Goal: Check status: Check status

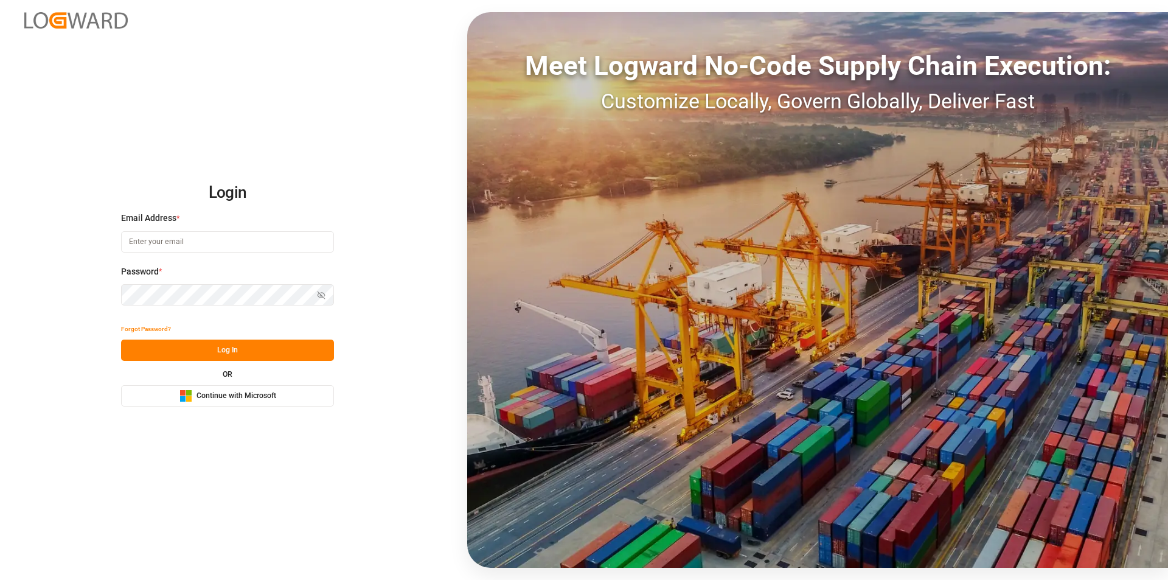
type input "[EMAIL_ADDRESS][PERSON_NAME][DOMAIN_NAME]"
drag, startPoint x: 225, startPoint y: 347, endPoint x: 232, endPoint y: 273, distance: 73.9
click at [225, 346] on button "Log In" at bounding box center [227, 349] width 213 height 21
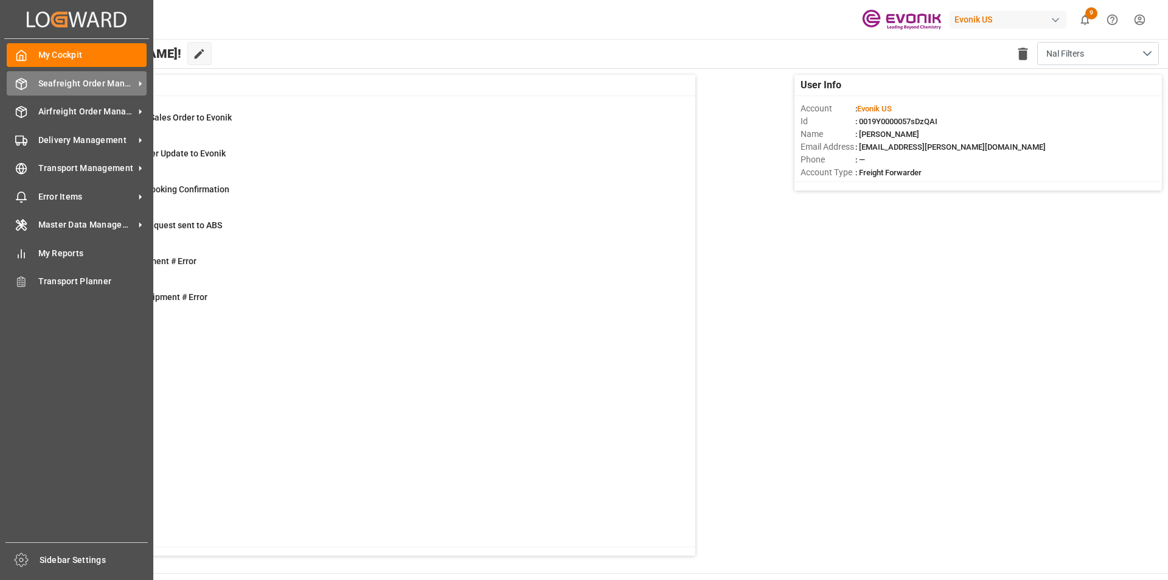
click at [112, 81] on span "Seafreight Order Management" at bounding box center [86, 83] width 96 height 13
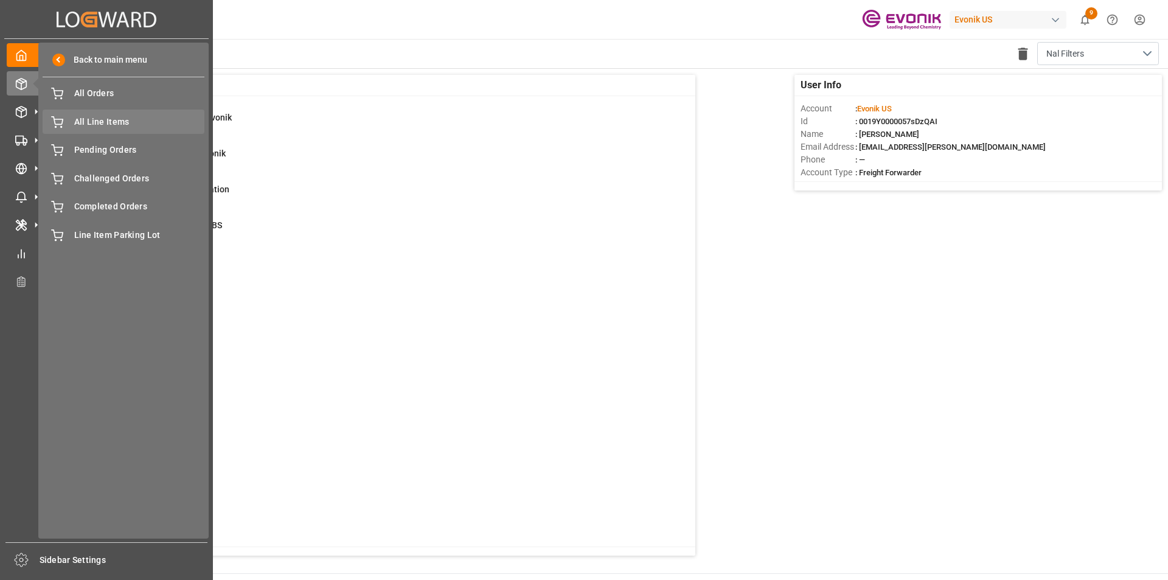
click at [111, 124] on span "All Line Items" at bounding box center [139, 122] width 131 height 13
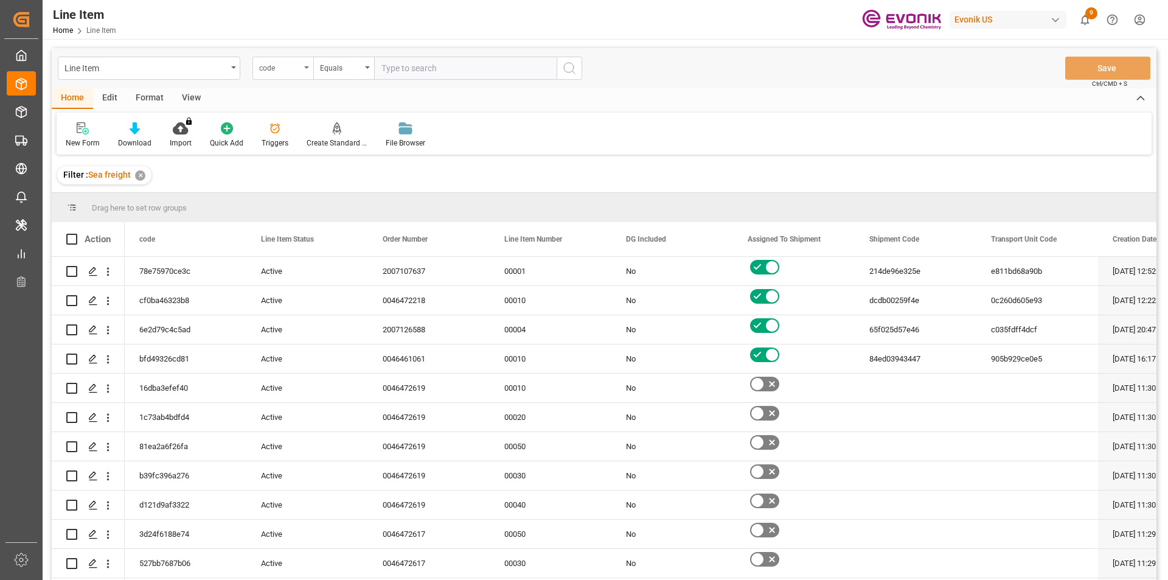
click at [283, 71] on div "code" at bounding box center [279, 67] width 41 height 14
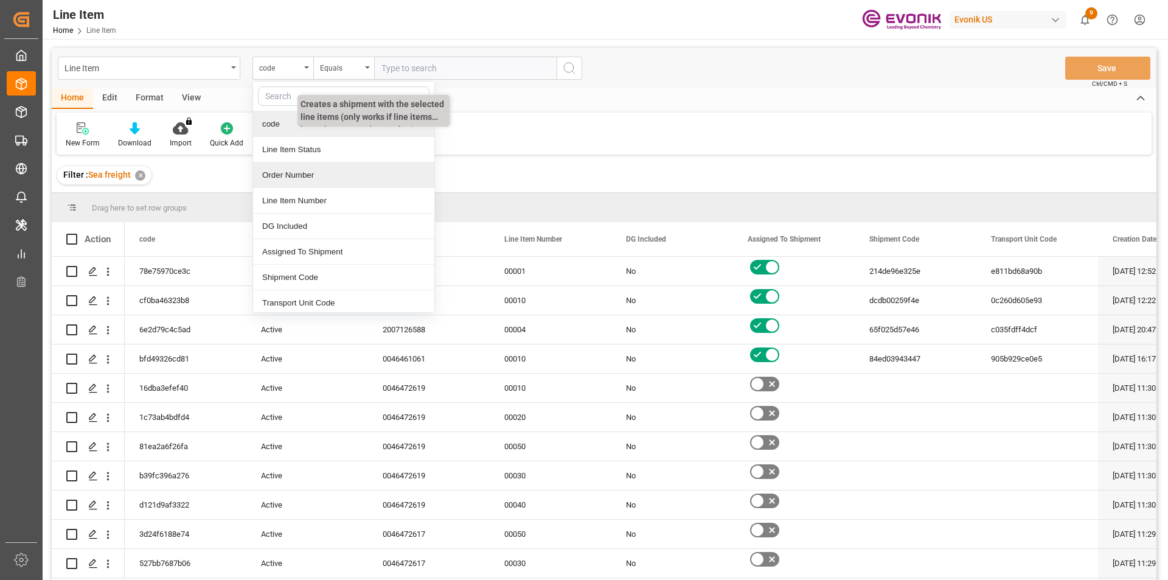
drag, startPoint x: 310, startPoint y: 176, endPoint x: 353, endPoint y: 119, distance: 71.7
click at [310, 175] on div "Order Number" at bounding box center [343, 175] width 181 height 26
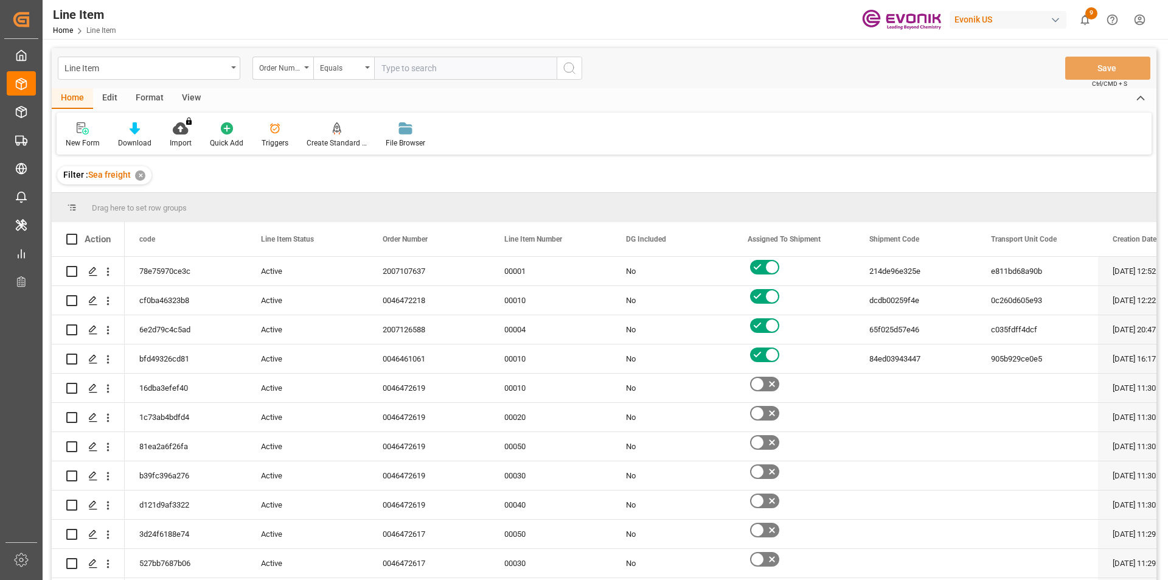
click at [404, 70] on input "text" at bounding box center [465, 68] width 183 height 23
paste input "0046464301"
type input "0046464301"
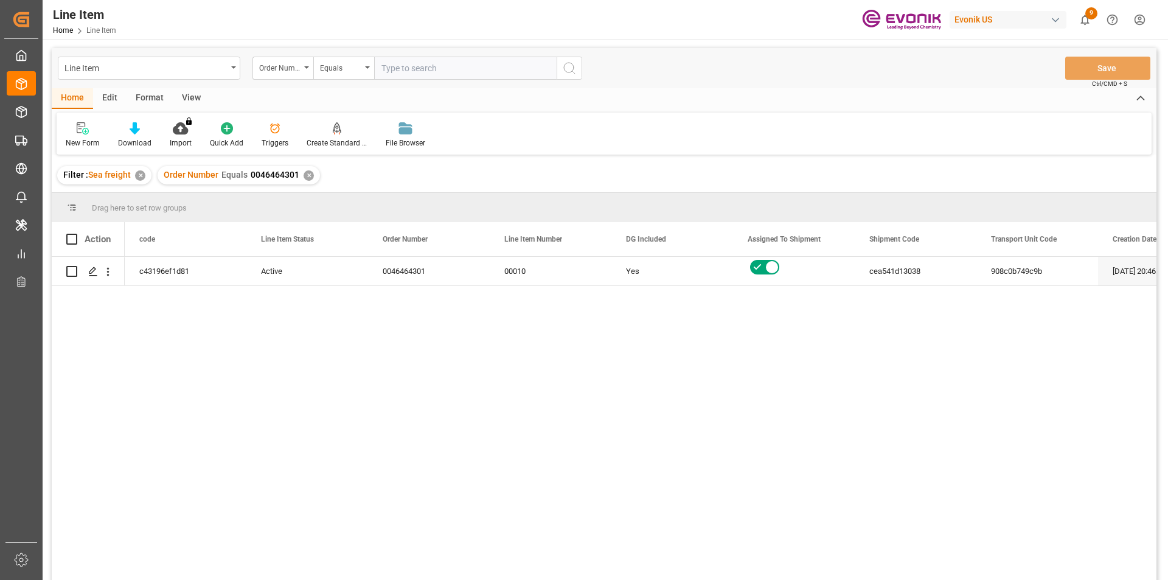
click at [198, 94] on div "View" at bounding box center [191, 98] width 37 height 21
click at [137, 131] on icon at bounding box center [138, 128] width 12 height 12
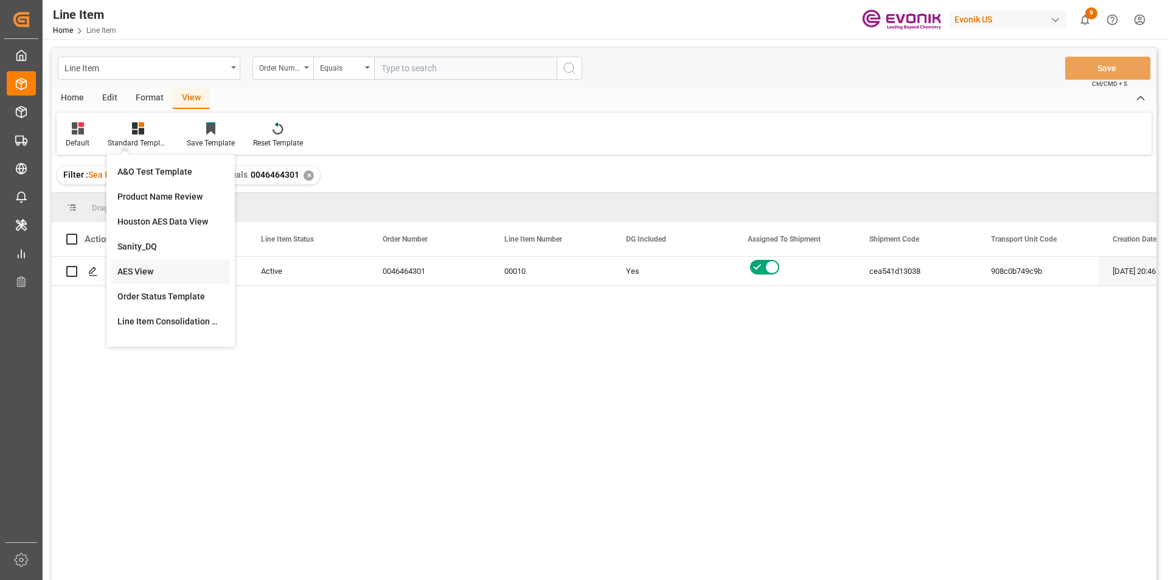
click at [154, 271] on div "AES View" at bounding box center [170, 271] width 106 height 13
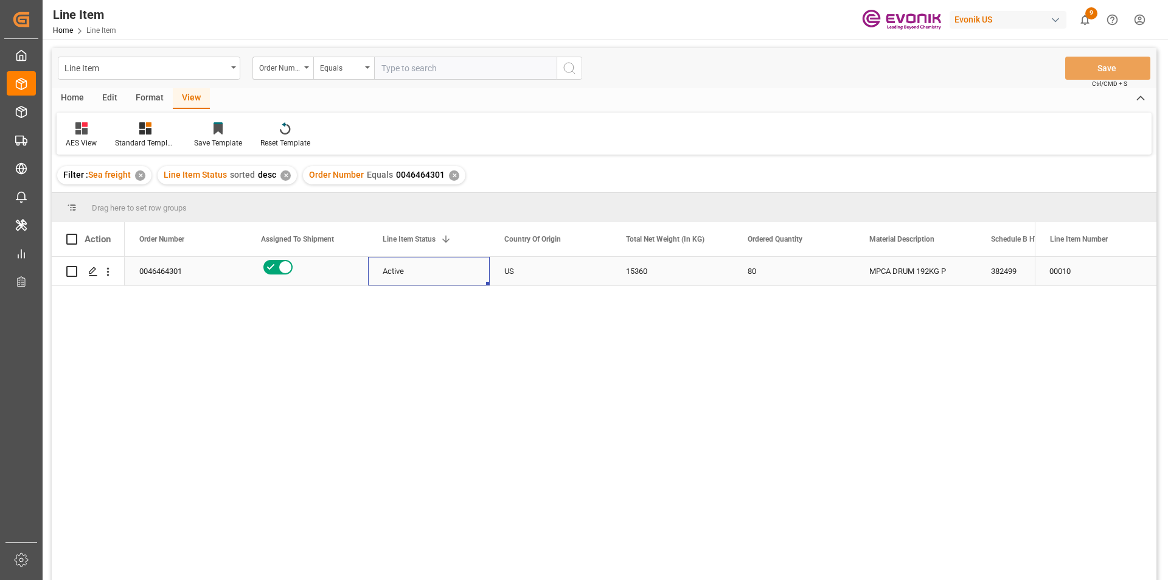
click at [401, 276] on div "Active" at bounding box center [429, 271] width 92 height 28
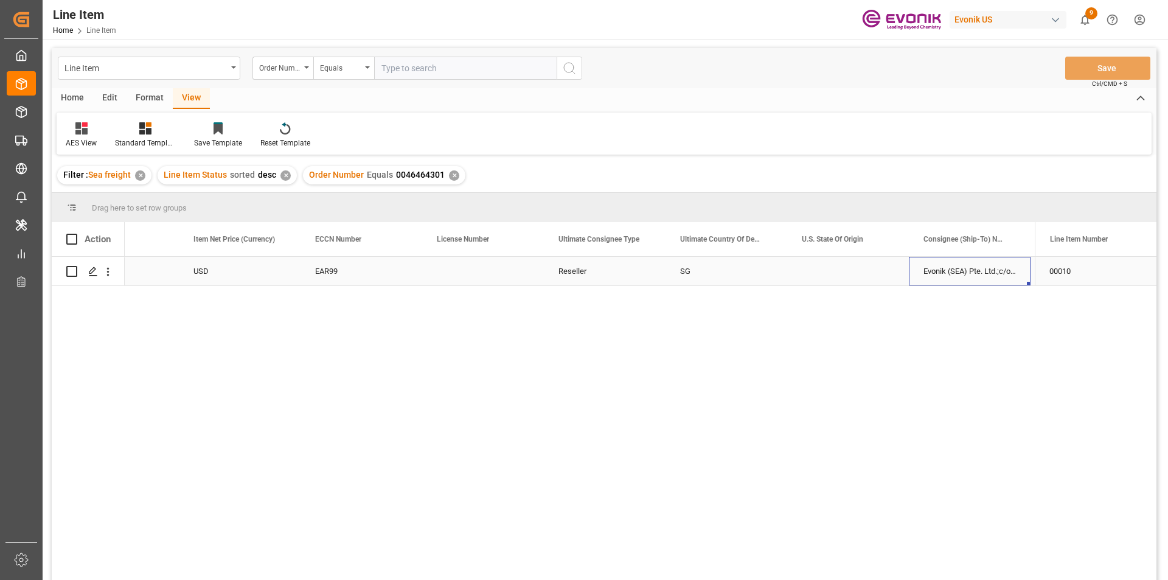
scroll to position [0, 1041]
click at [451, 173] on div "✕" at bounding box center [454, 175] width 10 height 10
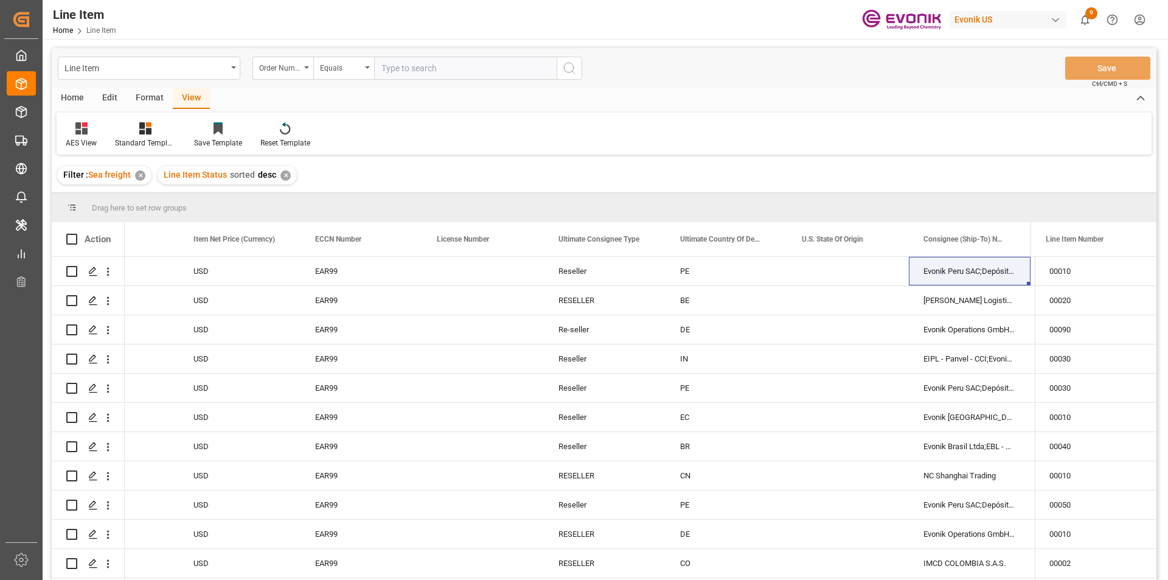
click at [423, 67] on input "text" at bounding box center [465, 68] width 183 height 23
paste input "0046463332"
type input "0046463332"
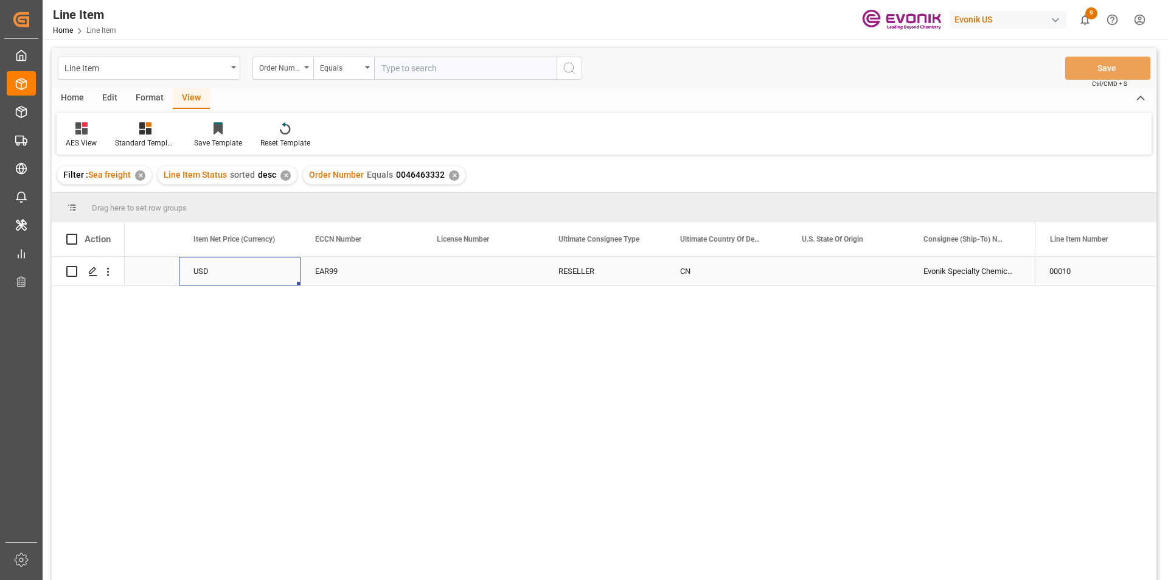
click at [263, 285] on div "USD" at bounding box center [240, 271] width 122 height 29
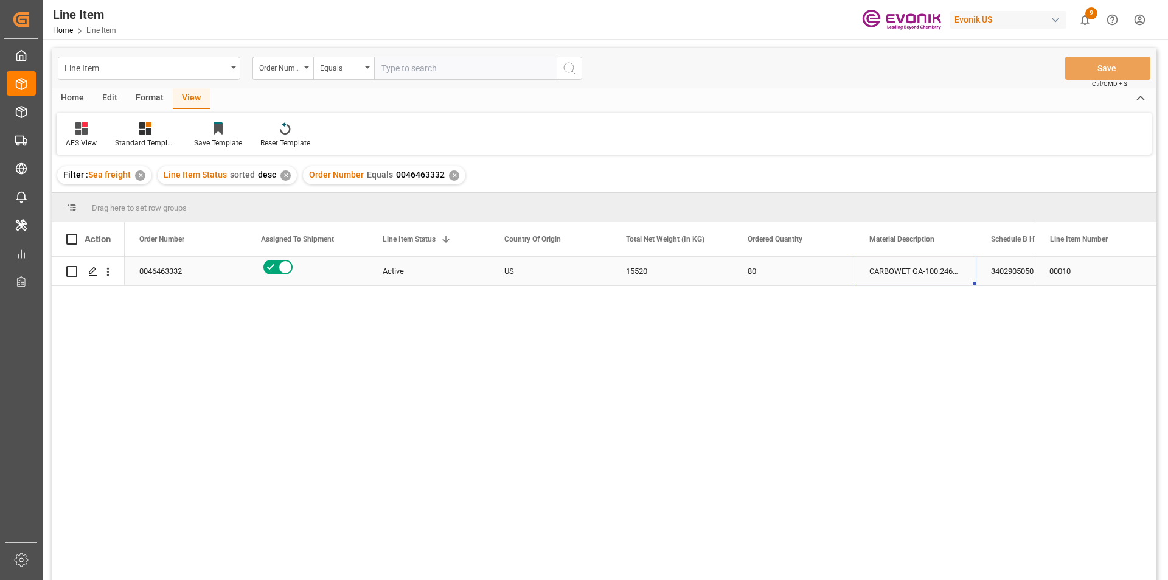
scroll to position [0, 68]
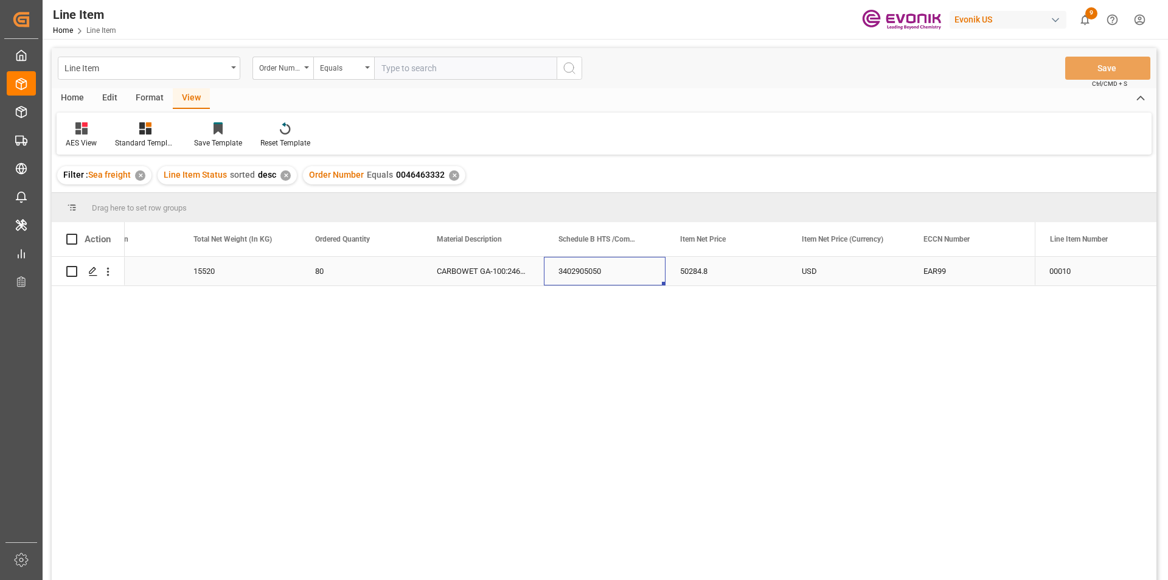
click at [652, 274] on div "3402905050" at bounding box center [605, 271] width 122 height 29
click at [454, 175] on div "✕" at bounding box center [454, 175] width 10 height 10
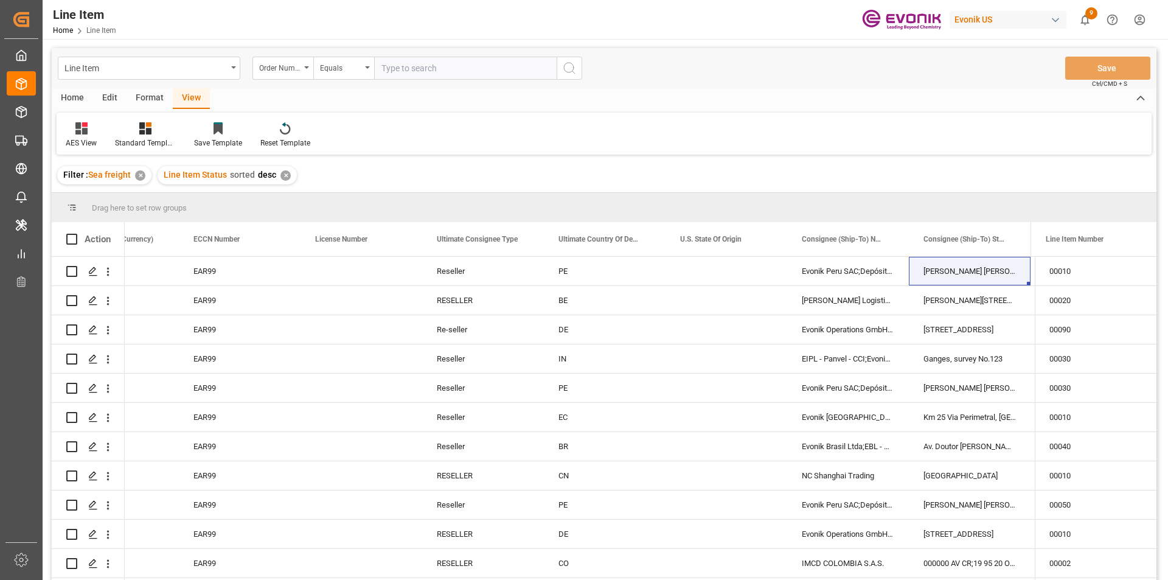
click at [425, 76] on input "text" at bounding box center [465, 68] width 183 height 23
paste input "2007034617"
type input "2007034617"
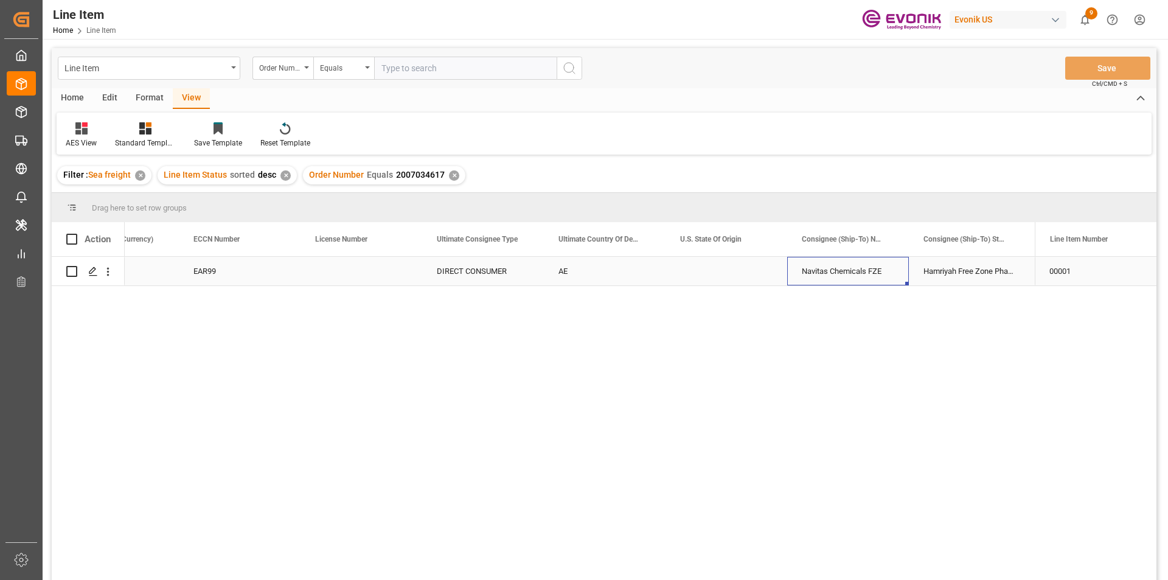
click at [855, 277] on div "Navitas Chemicals FZE" at bounding box center [848, 271] width 122 height 29
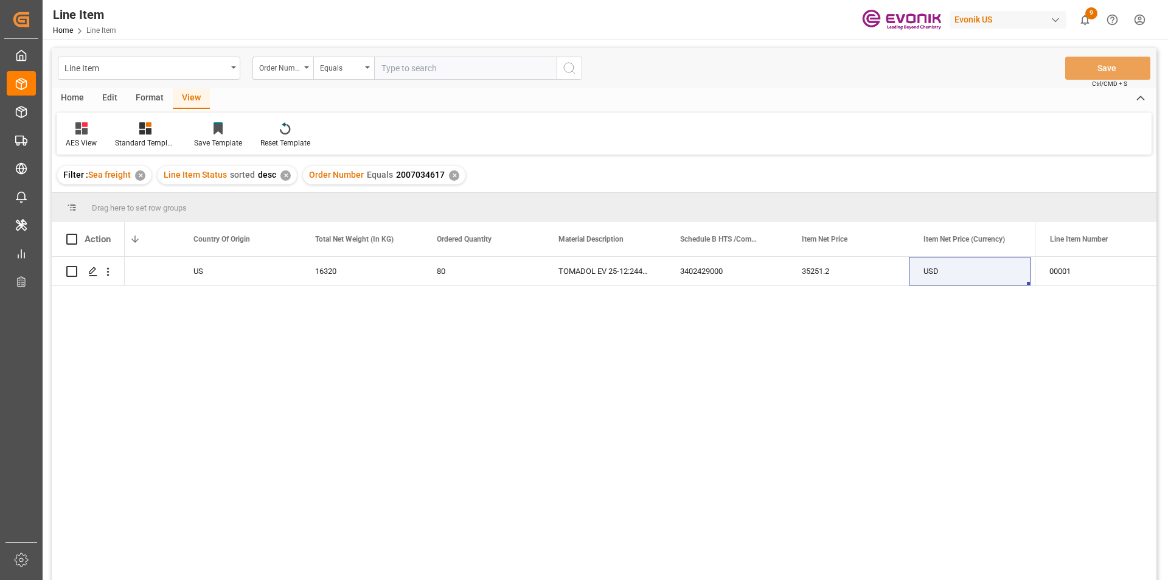
click at [452, 174] on div "✕" at bounding box center [454, 175] width 10 height 10
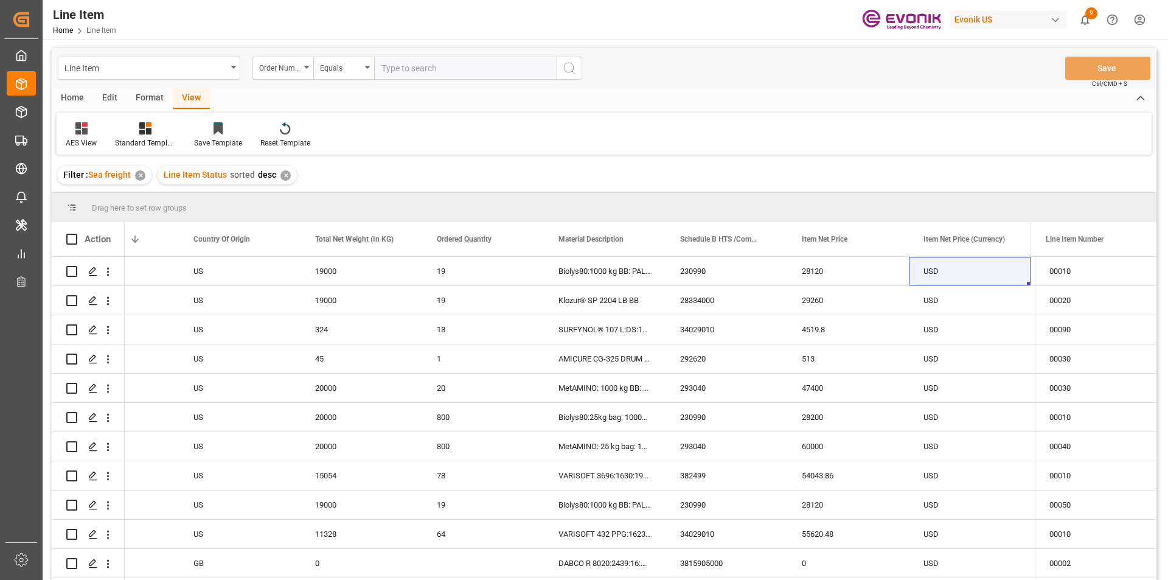
click at [416, 70] on input "text" at bounding box center [465, 68] width 183 height 23
paste input "0046435006"
type input "0046435006"
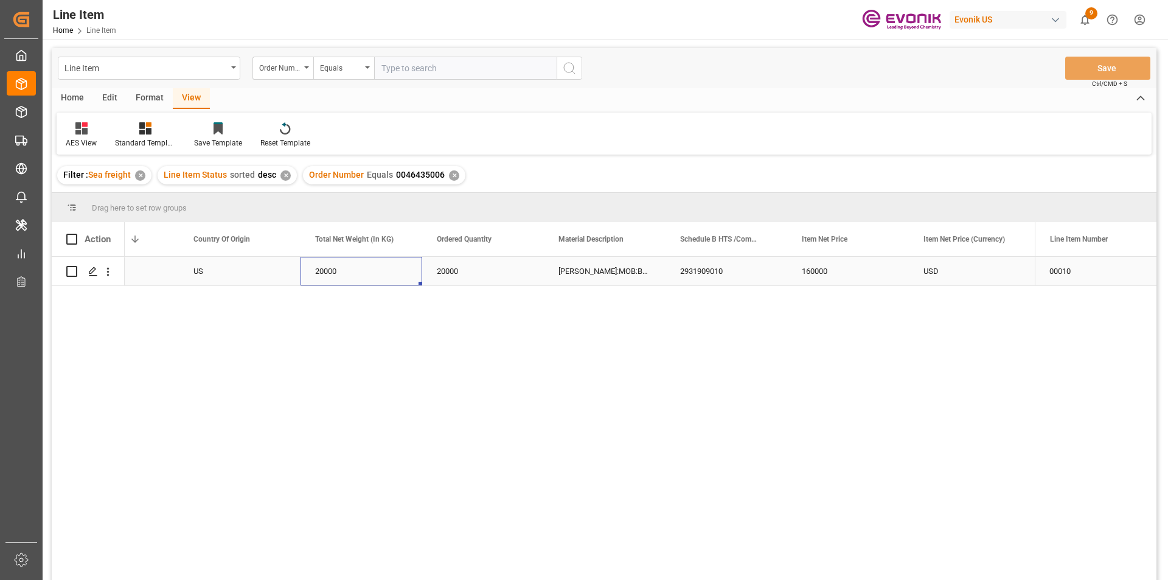
click at [347, 280] on div "20000" at bounding box center [362, 271] width 122 height 29
click at [885, 257] on div "160000" at bounding box center [848, 271] width 122 height 29
click at [770, 273] on div "2931909010" at bounding box center [727, 271] width 122 height 29
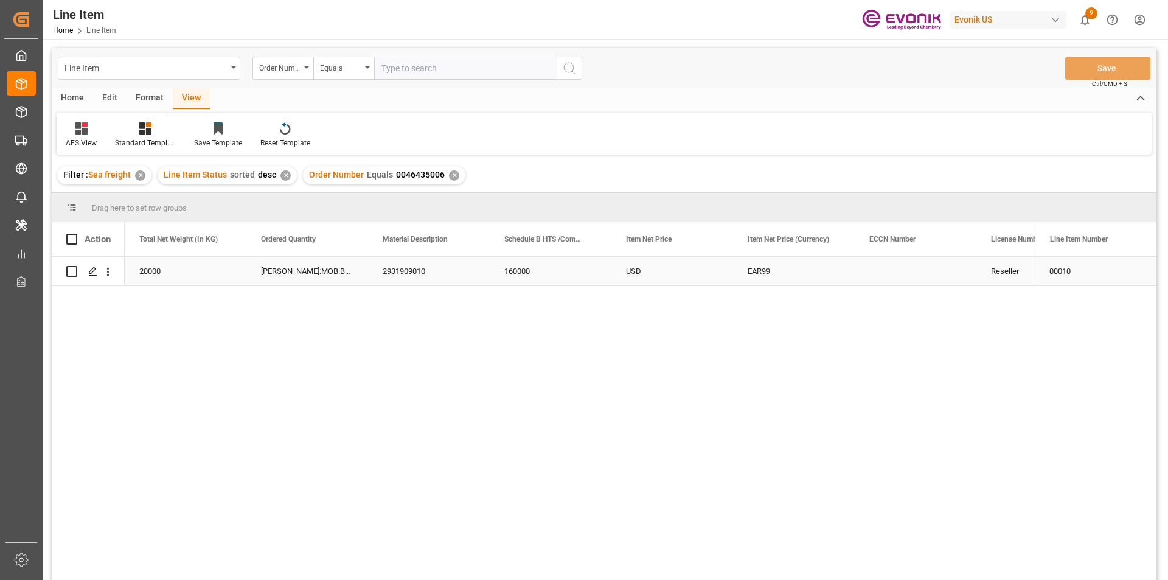
scroll to position [0, 487]
click at [450, 175] on div "✕" at bounding box center [454, 175] width 10 height 10
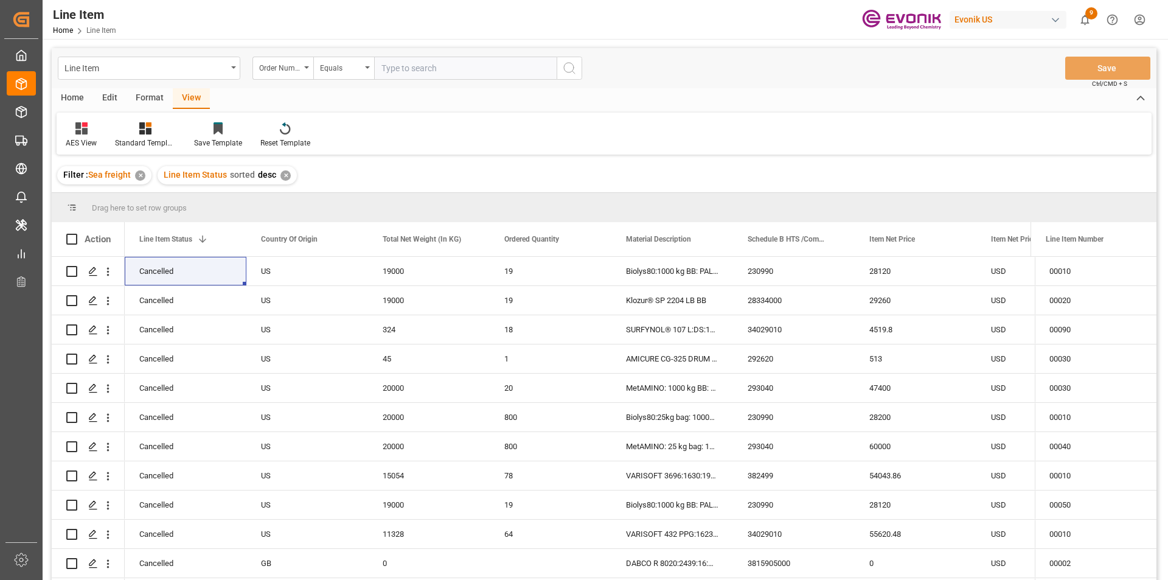
click at [404, 71] on input "text" at bounding box center [465, 68] width 183 height 23
paste input "0046470403"
type input "0046470403"
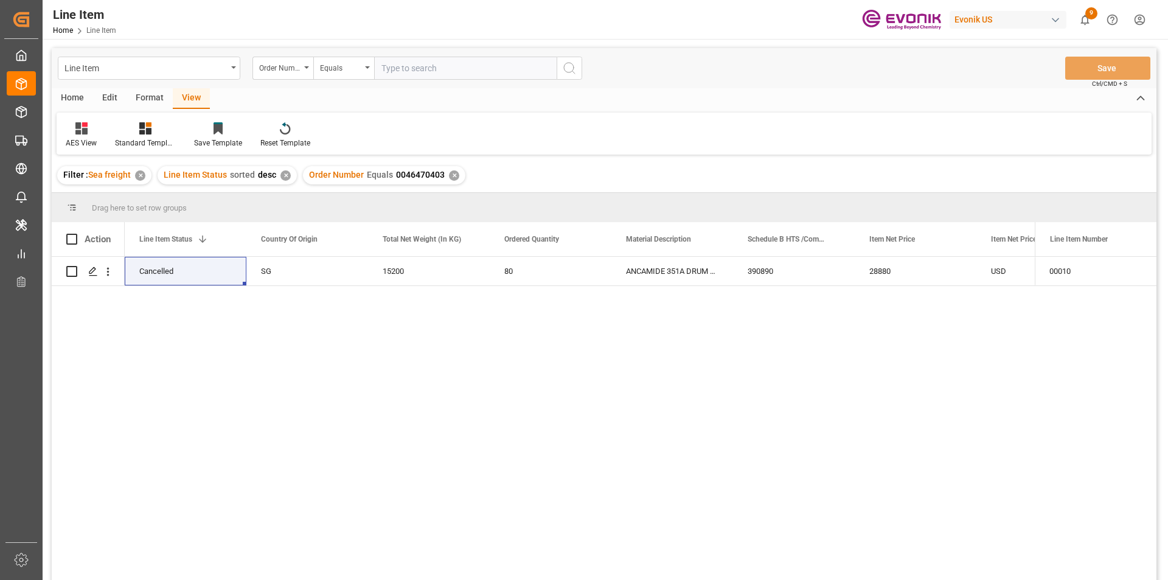
click at [335, 308] on div "0046470403 Cancelled SG 15200 80 ANCAMIDE 351A DRUM 190KG 390890 28880 USD EAR99" at bounding box center [580, 422] width 910 height 331
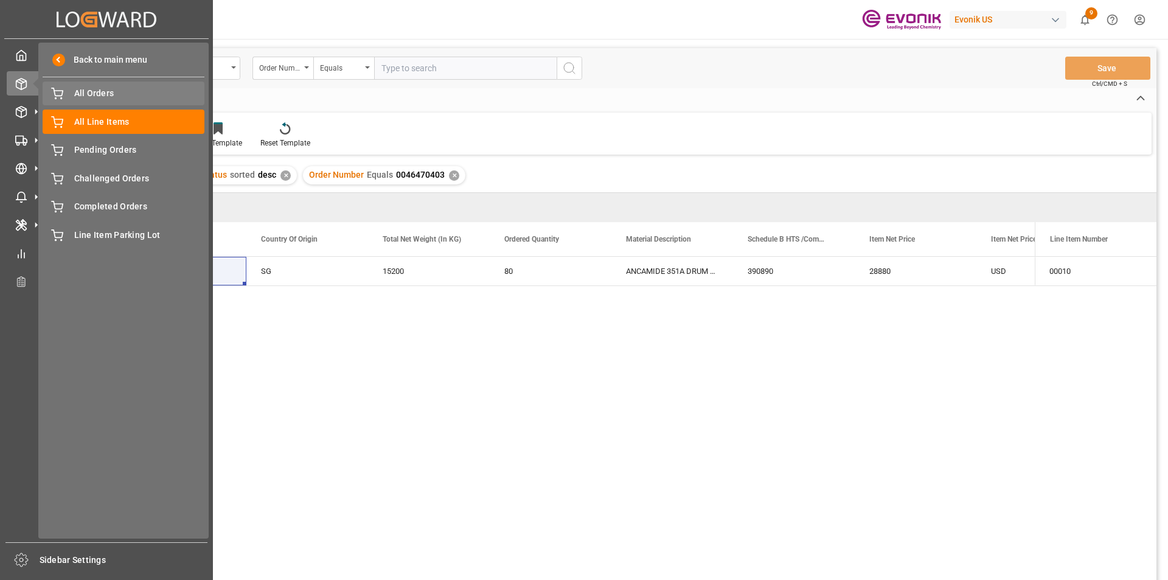
click at [103, 96] on span "All Orders" at bounding box center [139, 93] width 131 height 13
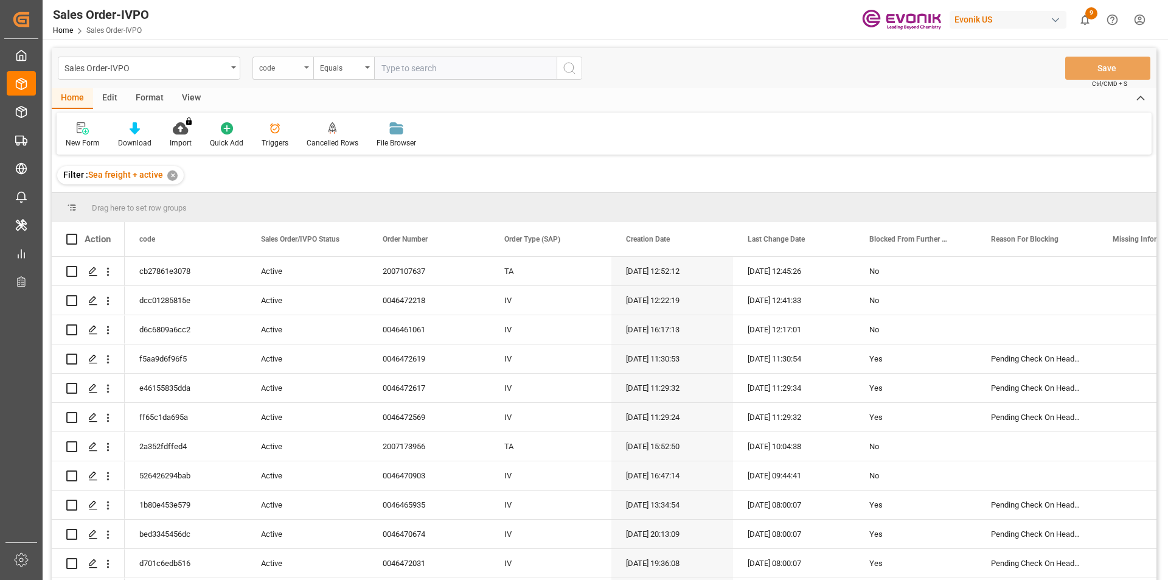
click at [310, 70] on div "code" at bounding box center [282, 68] width 61 height 23
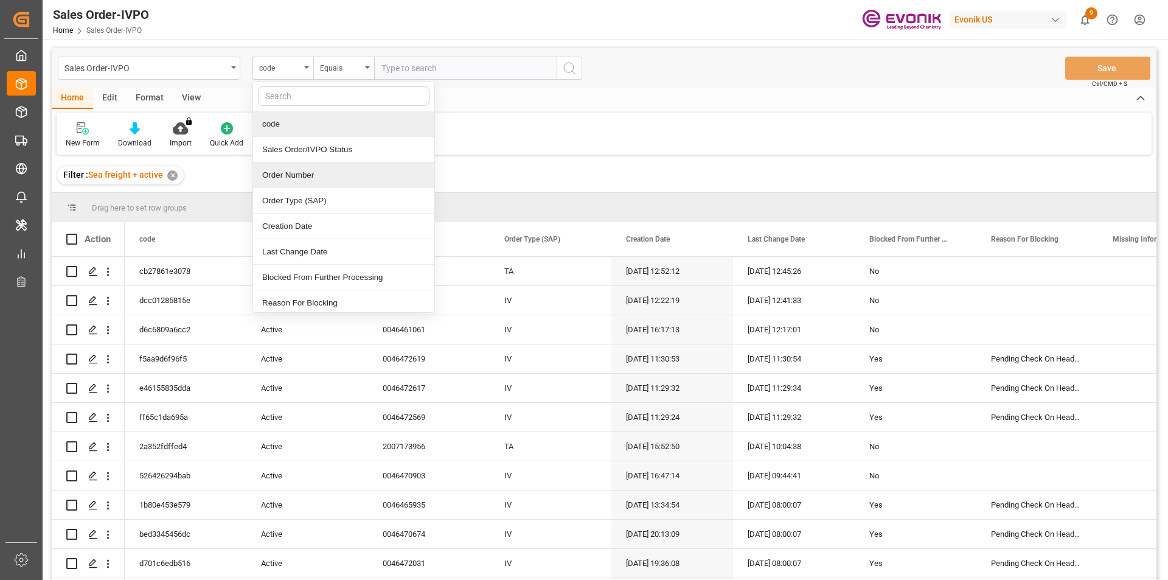
click at [296, 174] on div "Order Number" at bounding box center [343, 175] width 181 height 26
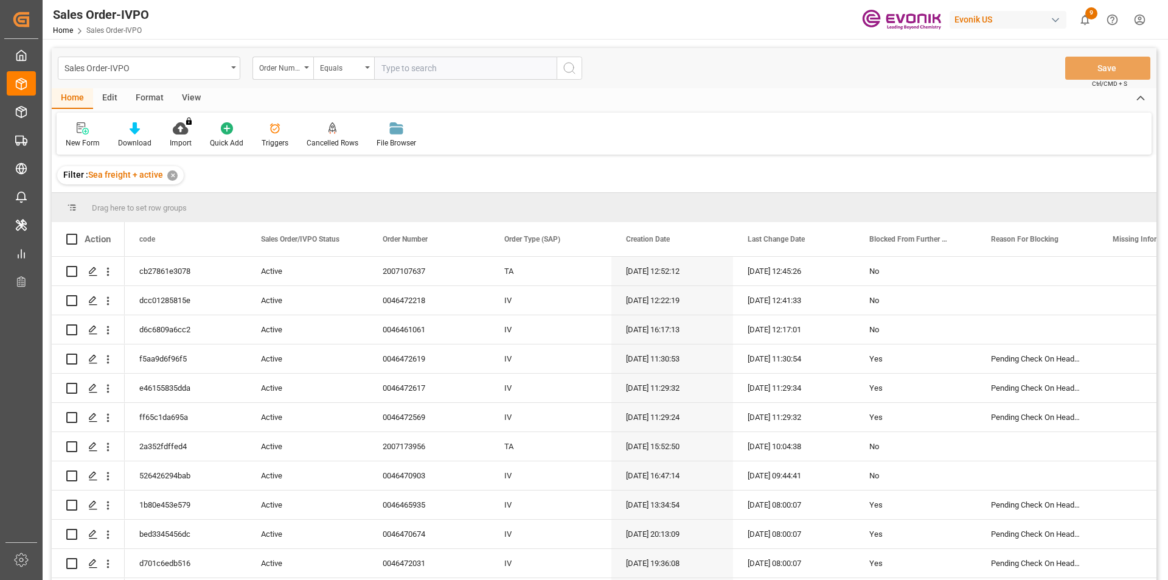
click at [442, 71] on input "text" at bounding box center [465, 68] width 183 height 23
paste input "0046470403"
type input "0046470403"
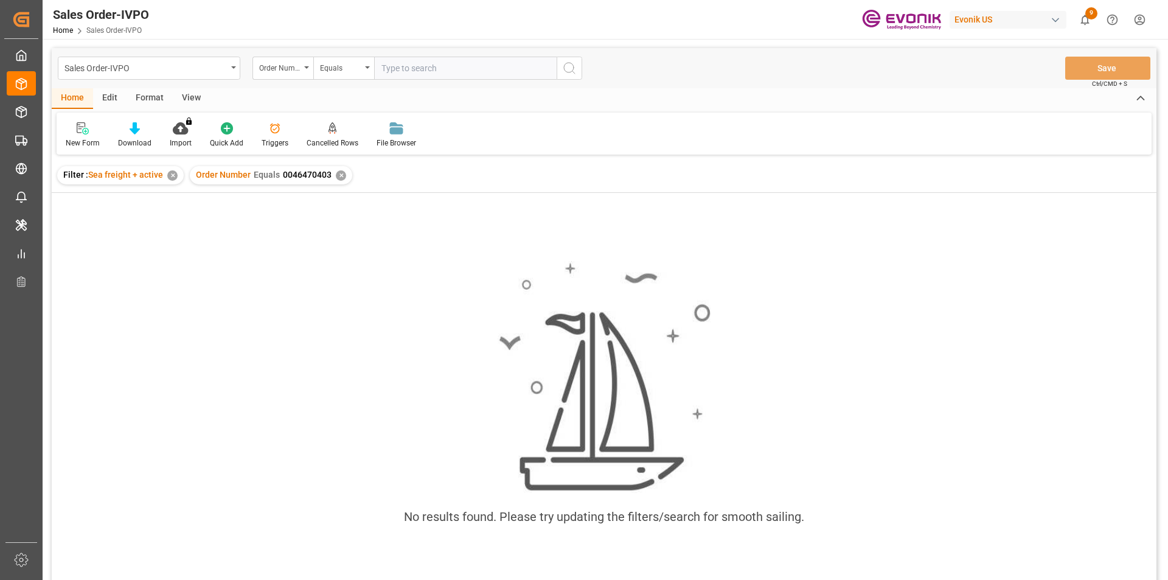
click at [169, 178] on div "✕" at bounding box center [172, 175] width 10 height 10
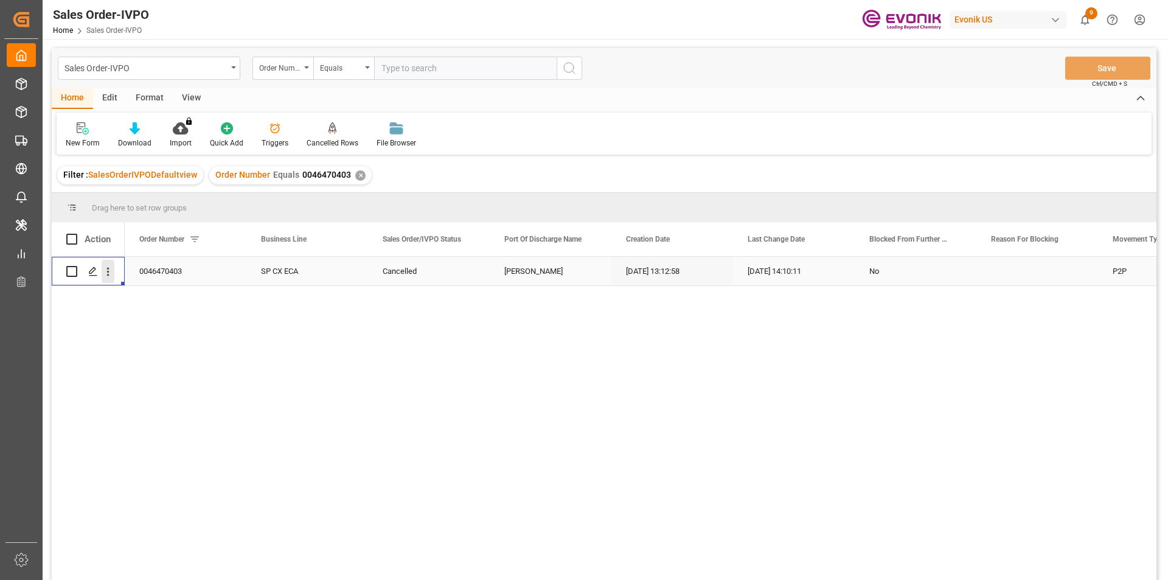
click at [110, 272] on icon "open menu" at bounding box center [108, 271] width 13 height 13
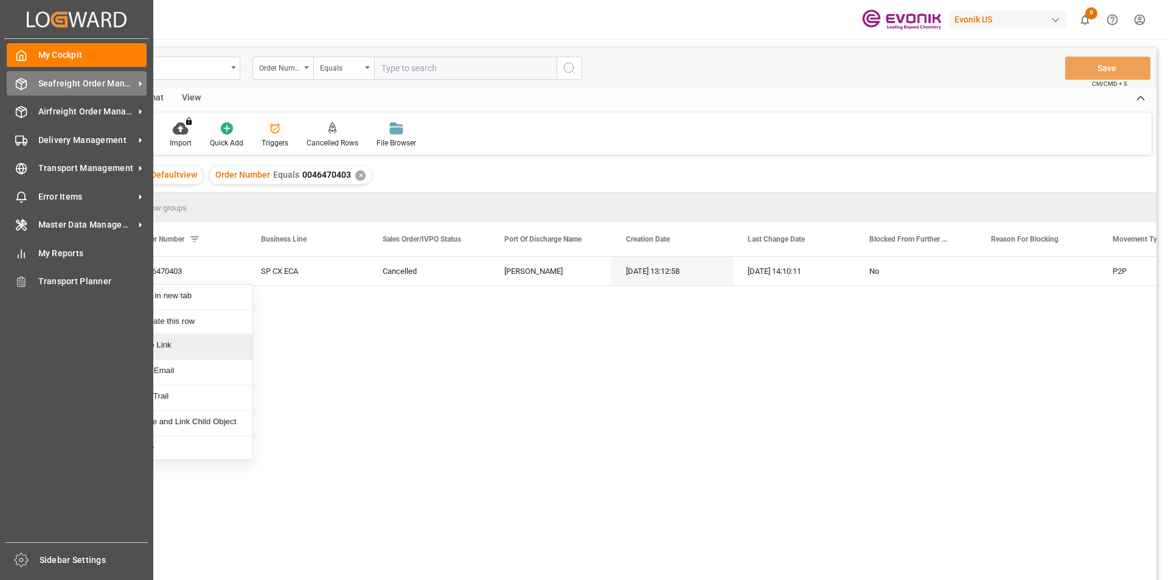
click at [75, 86] on span "Seafreight Order Management" at bounding box center [86, 83] width 96 height 13
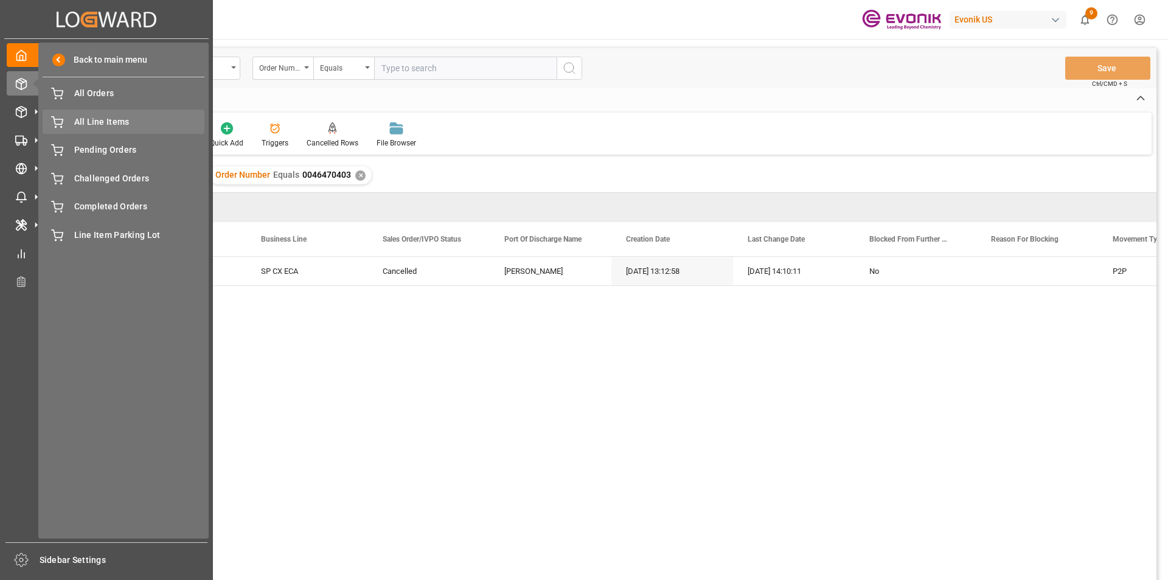
click at [123, 116] on span "All Line Items" at bounding box center [139, 122] width 131 height 13
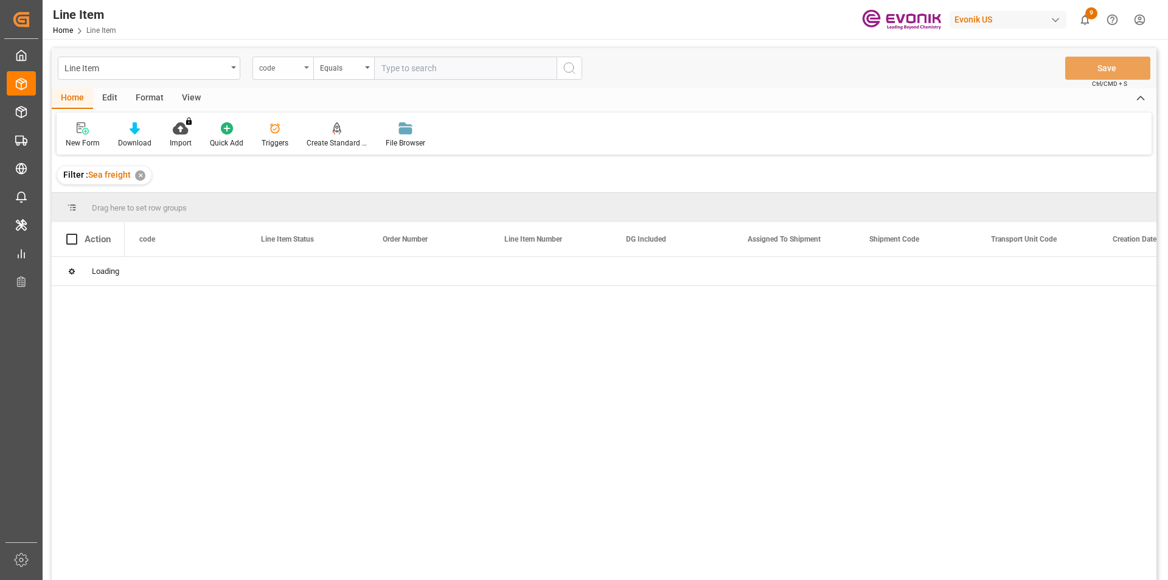
click at [299, 72] on div "code" at bounding box center [279, 67] width 41 height 14
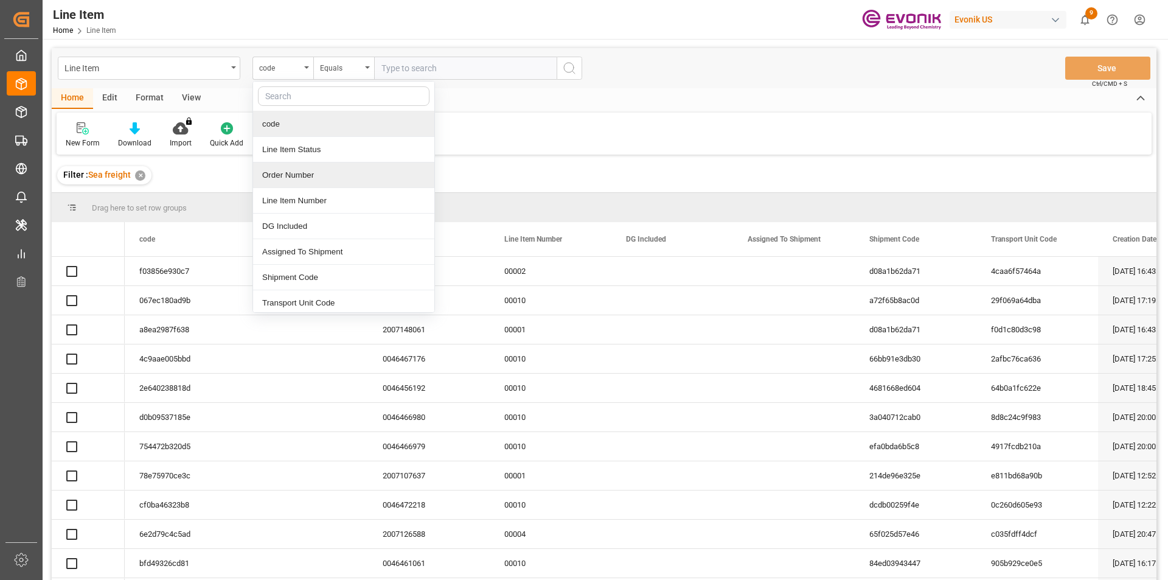
click at [301, 170] on div "Order Number" at bounding box center [343, 175] width 181 height 26
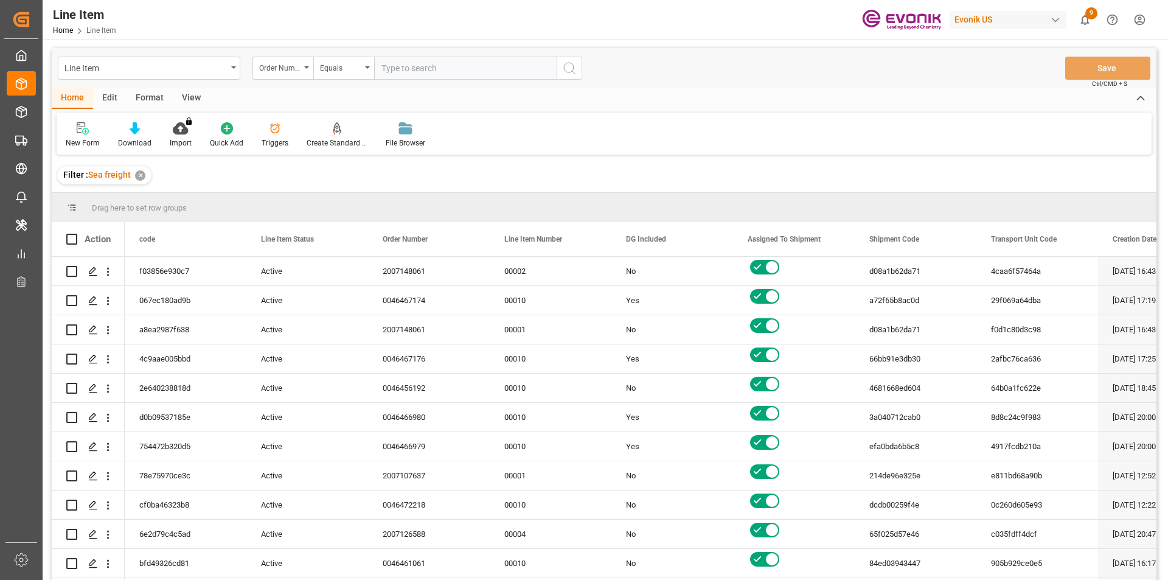
click at [450, 69] on input "text" at bounding box center [465, 68] width 183 height 23
paste input "0046464514"
type input "0046464514"
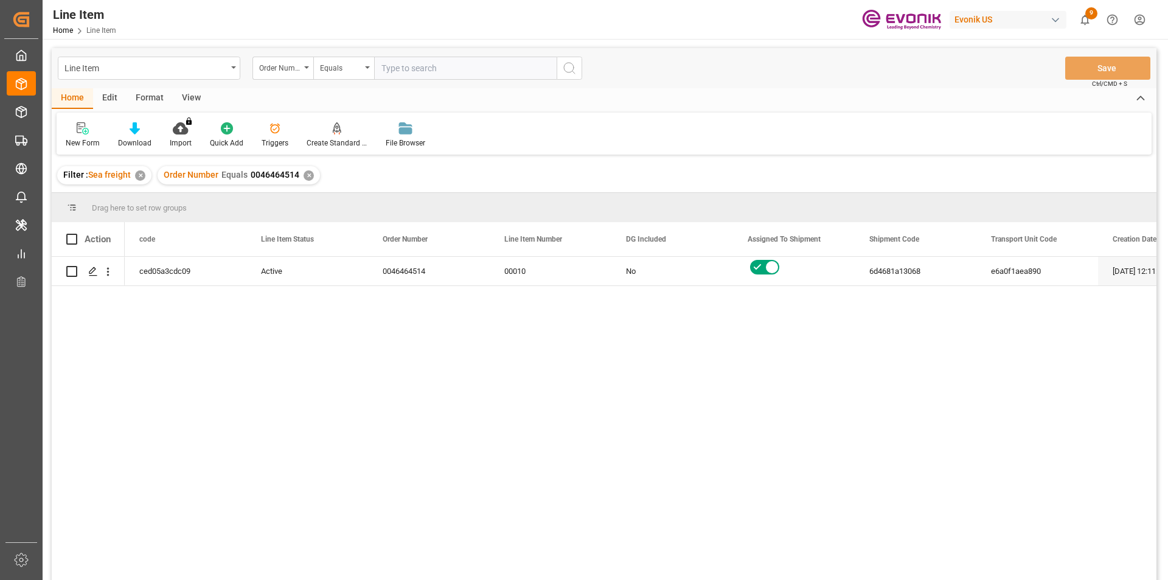
click at [193, 97] on div "View" at bounding box center [191, 98] width 37 height 21
click at [143, 138] on div "Standard Templates" at bounding box center [138, 143] width 61 height 11
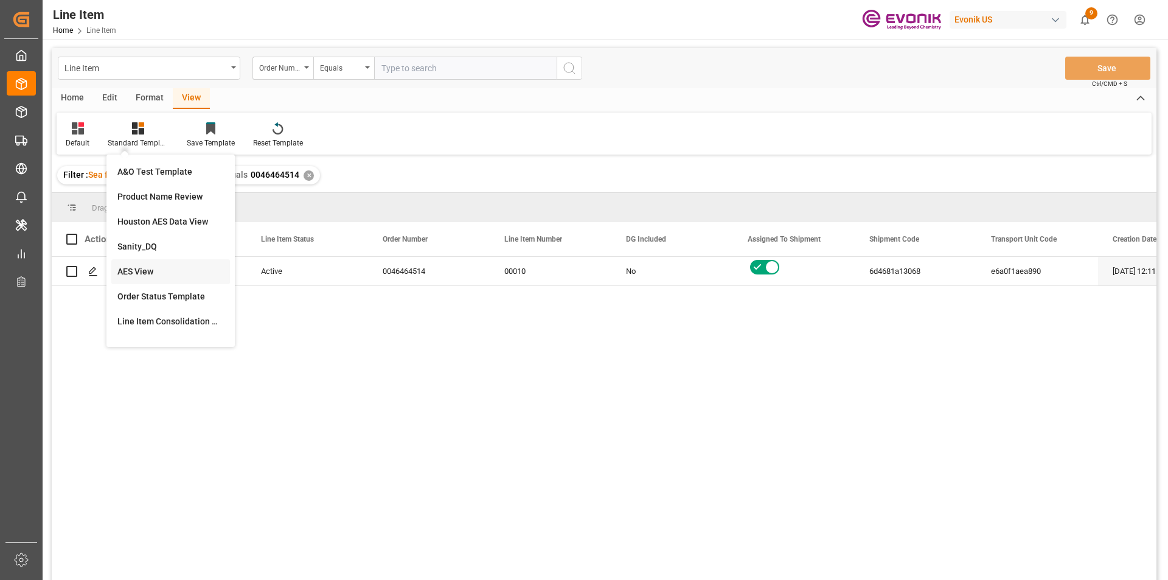
click at [155, 268] on div "AES View" at bounding box center [170, 271] width 106 height 13
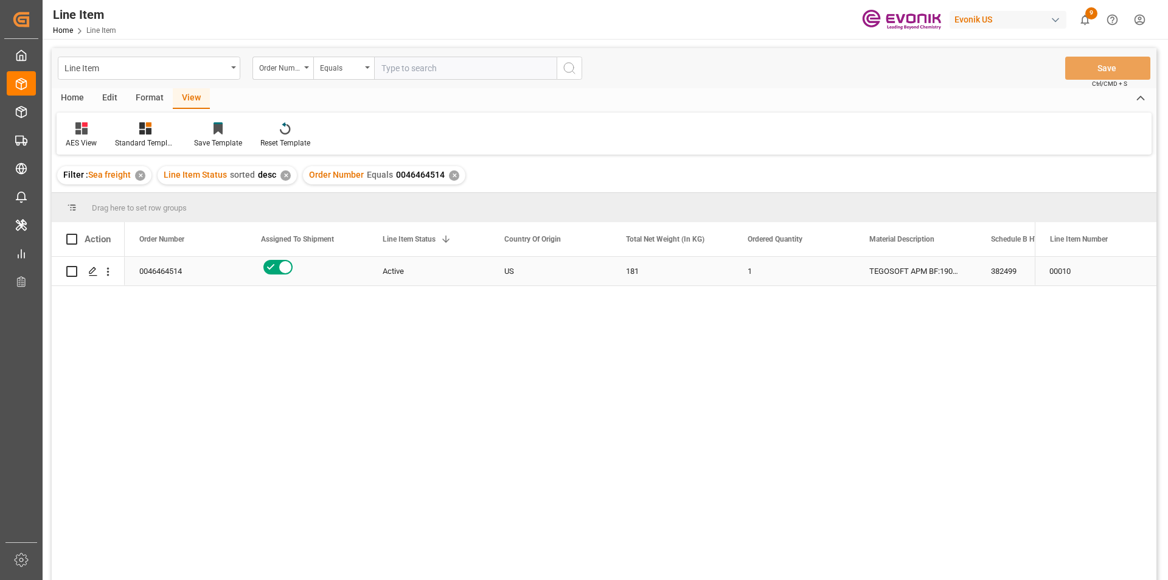
click at [476, 276] on div "Active" at bounding box center [429, 271] width 122 height 29
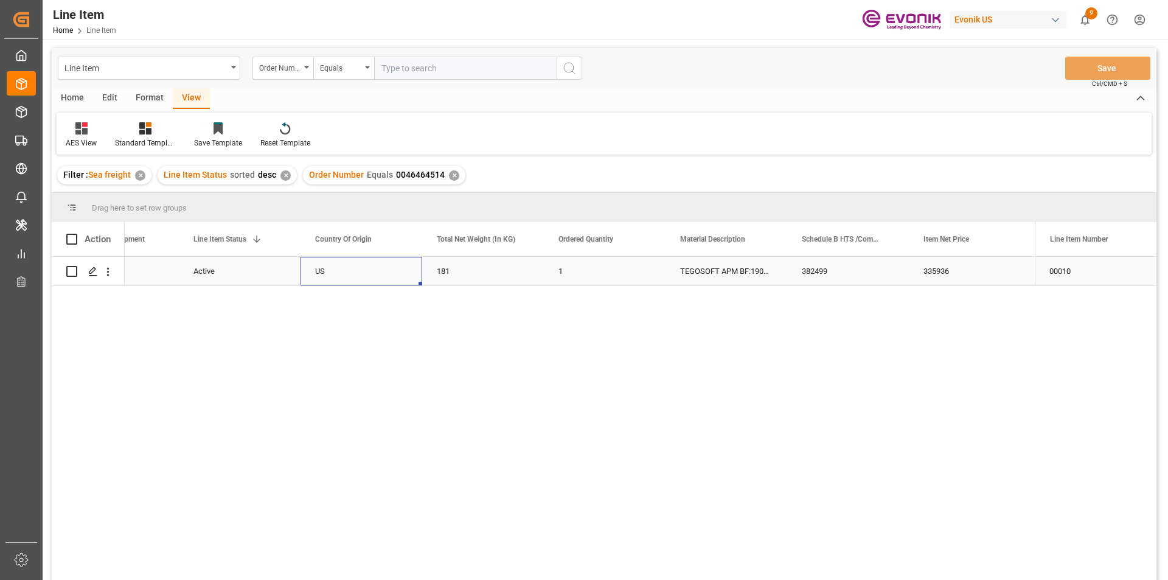
click at [346, 271] on div "US" at bounding box center [362, 271] width 122 height 29
click at [719, 274] on div "335936" at bounding box center [727, 271] width 122 height 29
click at [719, 265] on div "335936" at bounding box center [727, 271] width 122 height 29
